Goal: Information Seeking & Learning: Learn about a topic

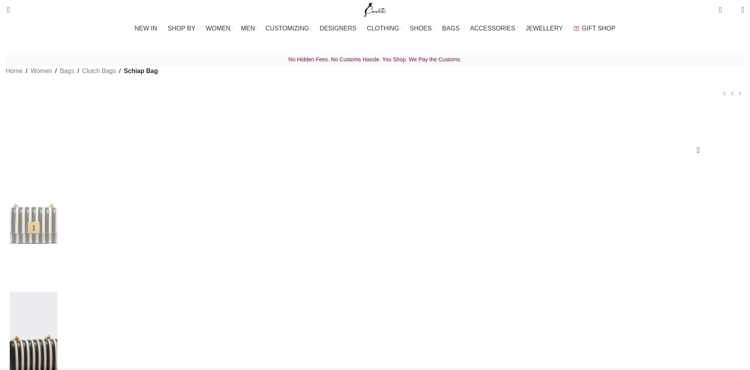
click at [236, 62] on p "No Hidden Fees. No Customs Hassle. You Shop. We Pay the Customs." at bounding box center [375, 59] width 738 height 10
drag, startPoint x: 374, startPoint y: 58, endPoint x: 501, endPoint y: 61, distance: 126.6
click at [493, 61] on p "No Hidden Fees. No Customs Hassle. You Shop. We Pay the Customs." at bounding box center [375, 59] width 738 height 10
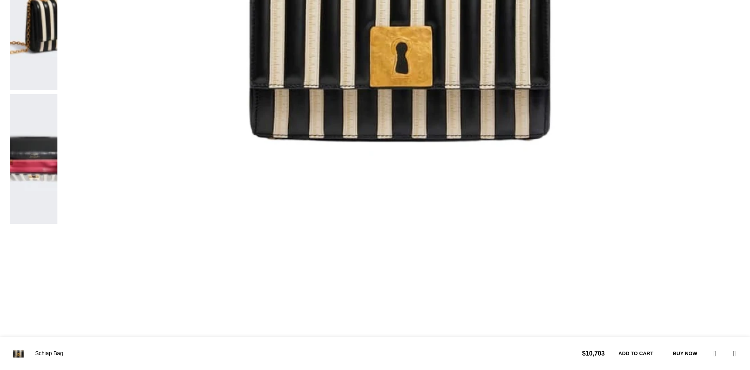
scroll to position [438, 0]
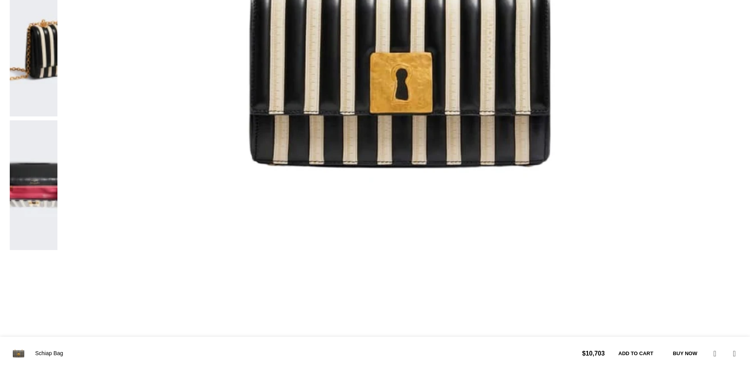
drag, startPoint x: 142, startPoint y: 209, endPoint x: 527, endPoint y: 214, distance: 384.8
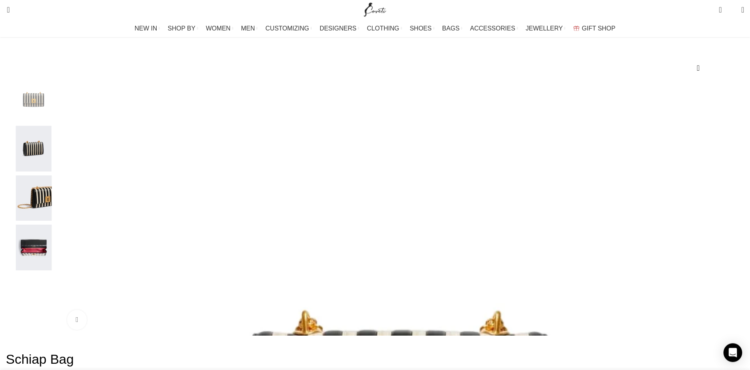
scroll to position [0, 0]
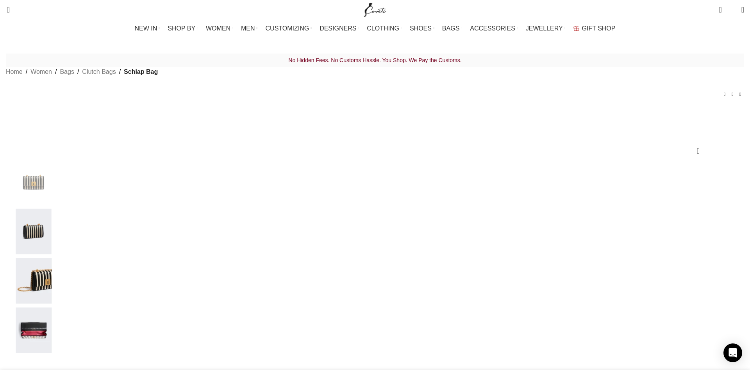
drag, startPoint x: 465, startPoint y: 131, endPoint x: 512, endPoint y: 131, distance: 46.9
drag, startPoint x: 512, startPoint y: 131, endPoint x: 549, endPoint y: 136, distance: 37.0
